Goal: Task Accomplishment & Management: Manage account settings

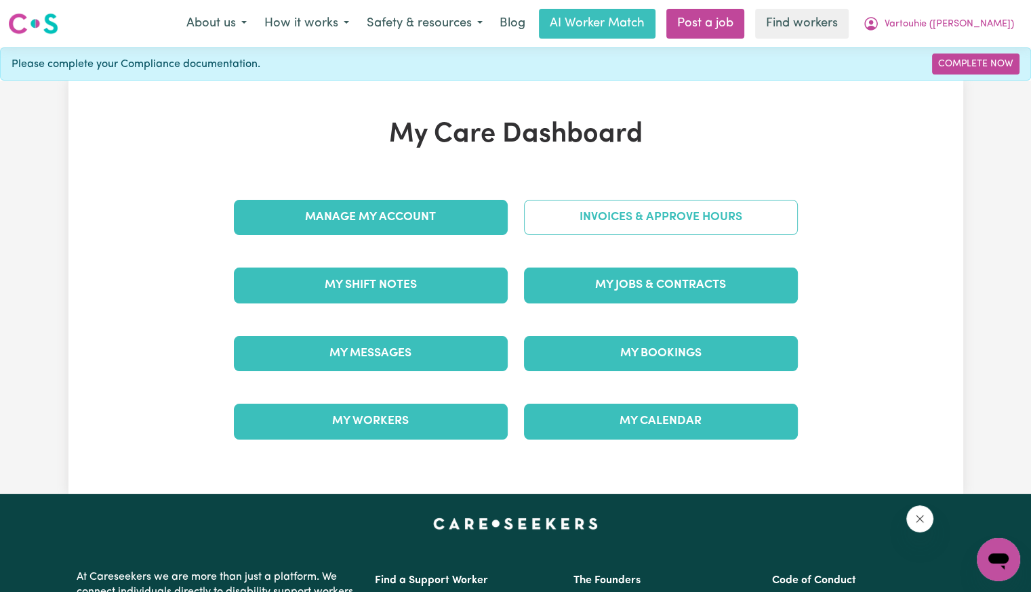
click at [618, 225] on link "Invoices & Approve Hours" at bounding box center [661, 217] width 274 height 35
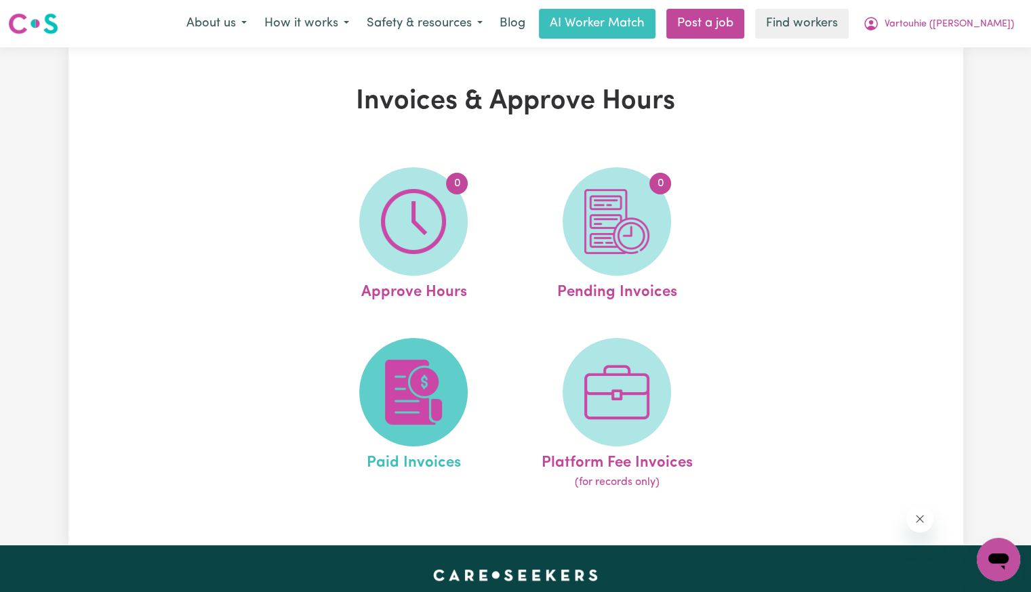
click at [424, 400] on img at bounding box center [413, 392] width 65 height 65
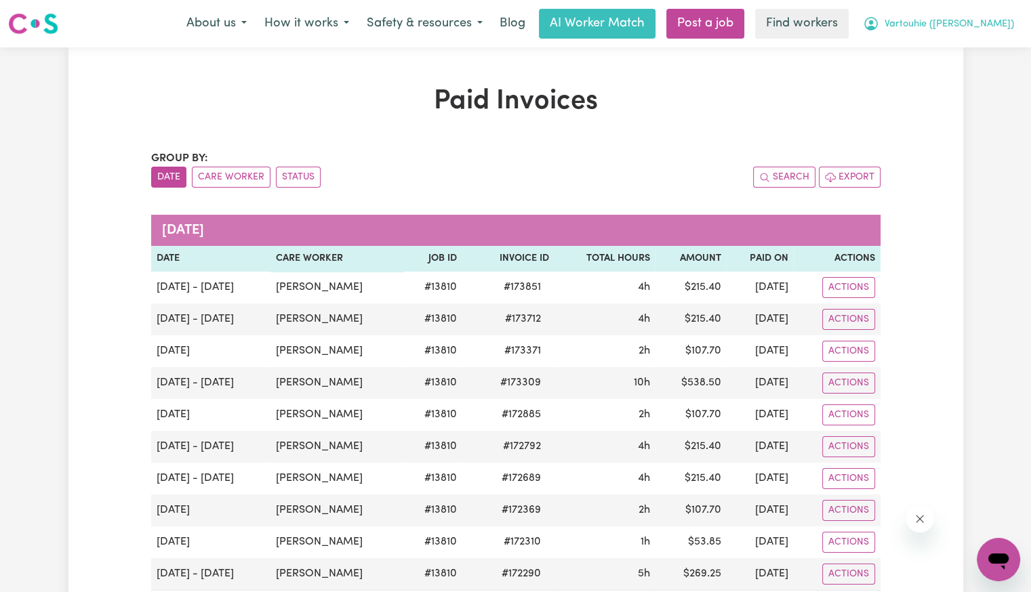
click at [963, 24] on span "Vartouhie ([PERSON_NAME])" at bounding box center [948, 24] width 129 height 15
click at [926, 73] on link "Logout" at bounding box center [968, 78] width 107 height 26
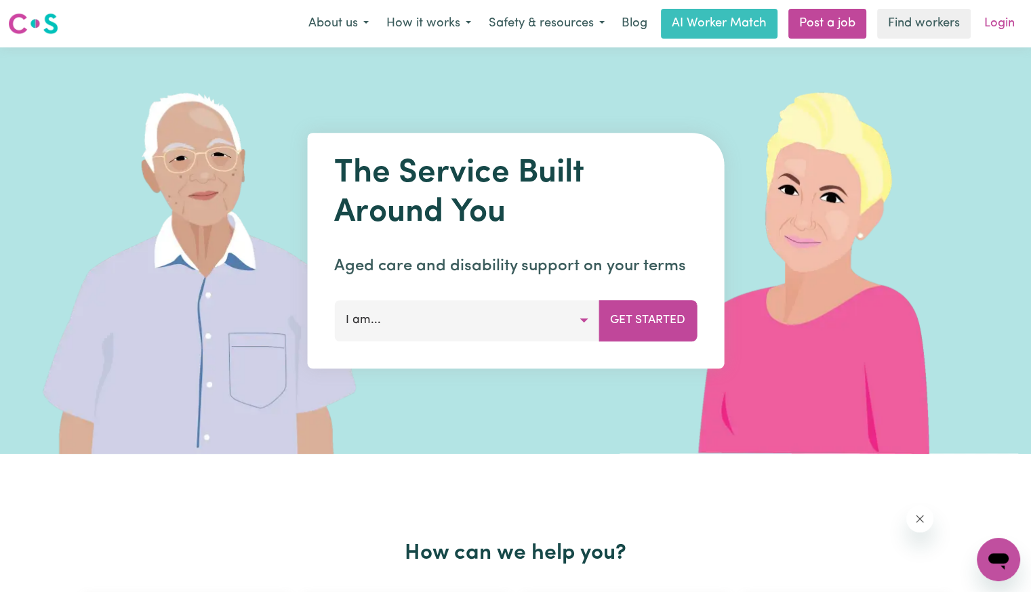
click at [982, 32] on link "Login" at bounding box center [999, 24] width 47 height 30
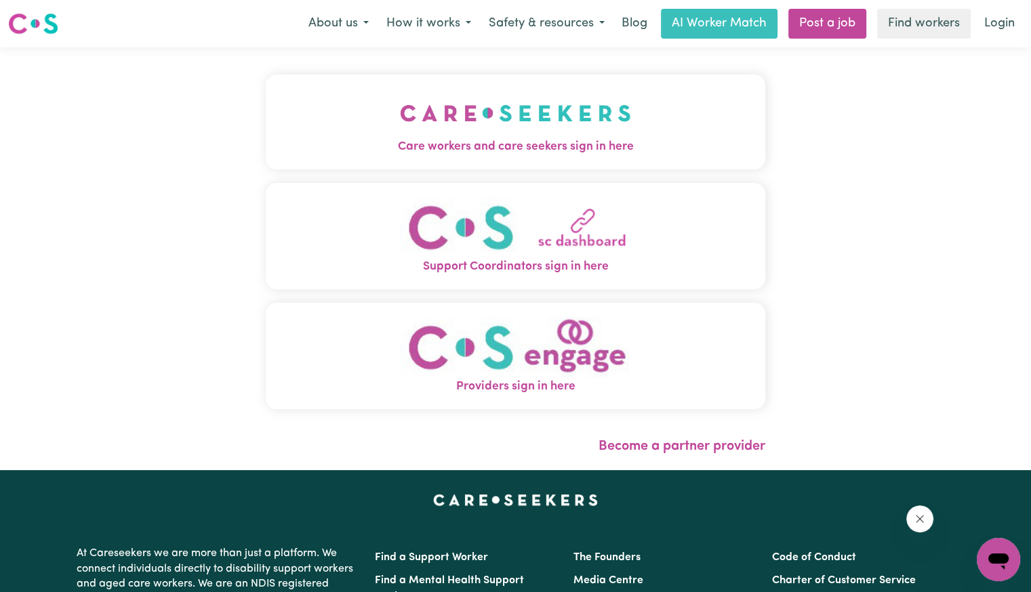
click at [403, 133] on img "Care workers and care seekers sign in here" at bounding box center [515, 113] width 231 height 50
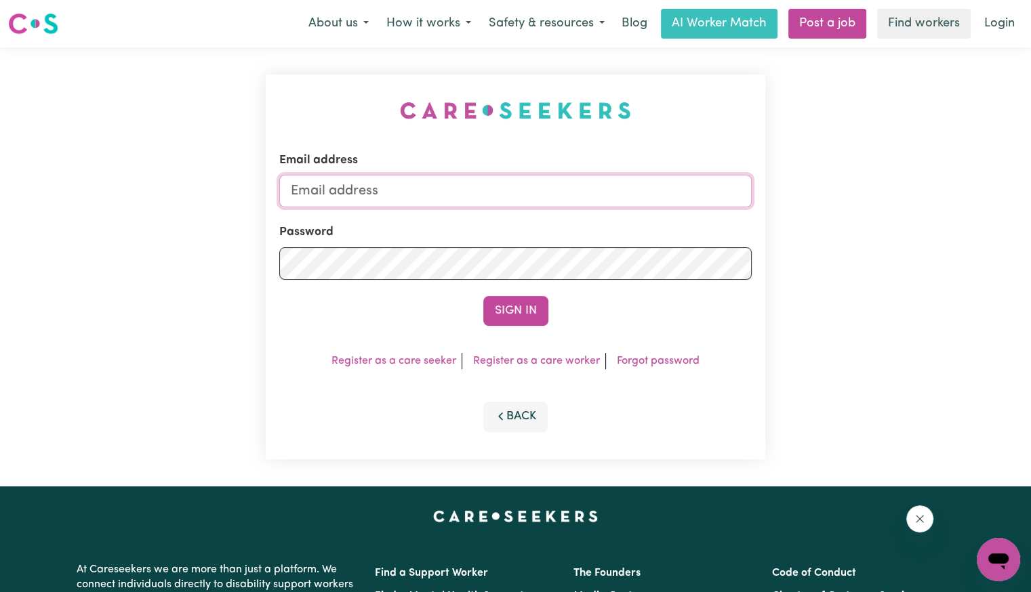
drag, startPoint x: 491, startPoint y: 177, endPoint x: 474, endPoint y: 197, distance: 25.9
click at [491, 177] on input "Email address" at bounding box center [515, 191] width 472 height 33
drag, startPoint x: 369, startPoint y: 187, endPoint x: 835, endPoint y: 198, distance: 467.0
click at [835, 198] on div "Email address [EMAIL_ADDRESS][DOMAIN_NAME] Password Sign In Register as a care …" at bounding box center [515, 266] width 1031 height 439
type input "[EMAIL_ADDRESS][DOMAIN_NAME]"
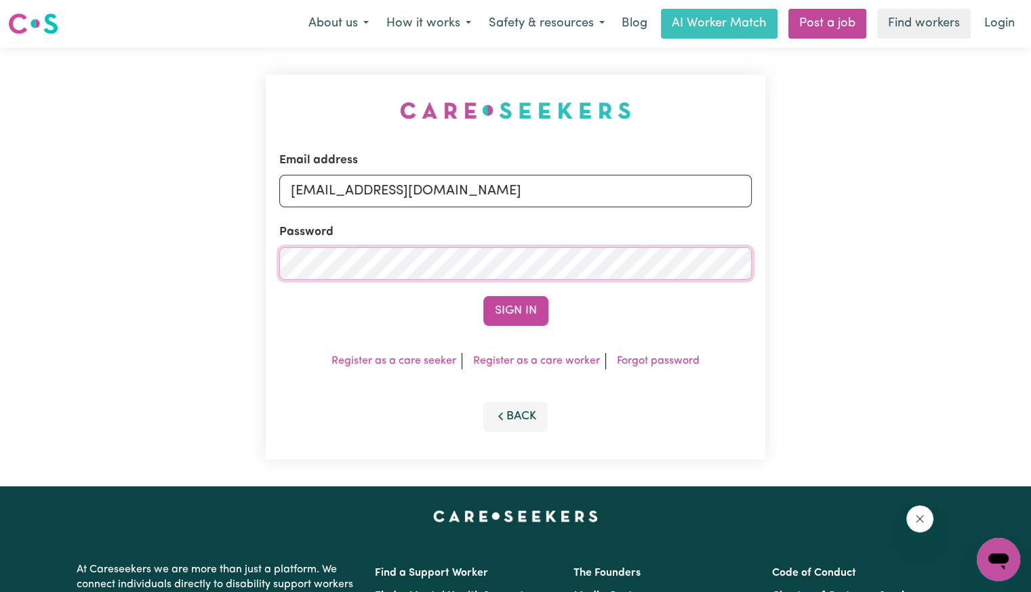
click at [483, 296] on button "Sign In" at bounding box center [515, 311] width 65 height 30
